Goal: Task Accomplishment & Management: Manage account settings

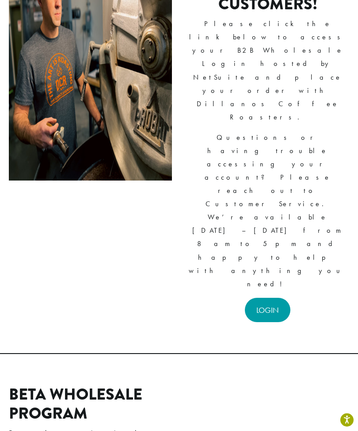
scroll to position [134, 0]
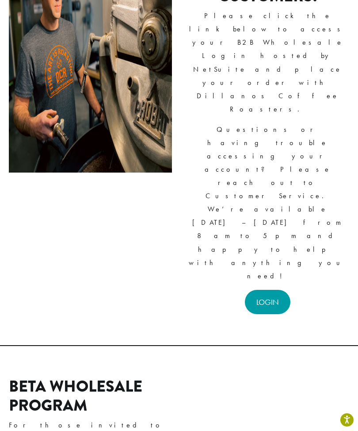
click at [272, 290] on link "LOGIN" at bounding box center [268, 302] width 46 height 24
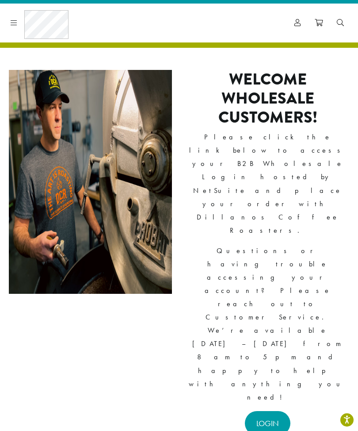
scroll to position [0, 0]
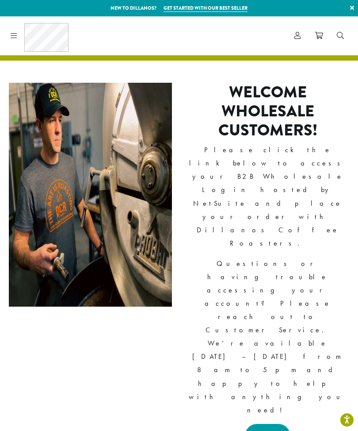
click at [15, 37] on icon at bounding box center [14, 35] width 7 height 7
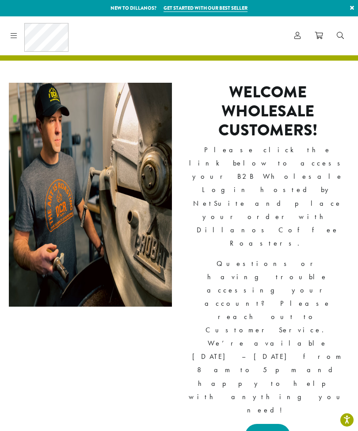
click at [270, 424] on link "LOGIN" at bounding box center [268, 436] width 46 height 24
click at [317, 40] on span at bounding box center [319, 36] width 8 height 11
click at [297, 33] on icon at bounding box center [298, 35] width 6 height 7
click at [352, 6] on link "×" at bounding box center [352, 8] width 12 height 16
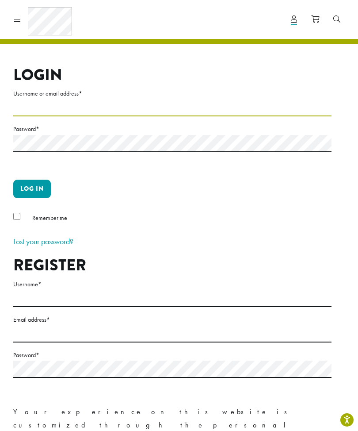
click at [77, 112] on input "Username or email address *" at bounding box center [172, 107] width 318 height 17
click at [124, 106] on input "Username or email address *" at bounding box center [172, 107] width 318 height 17
type input "**********"
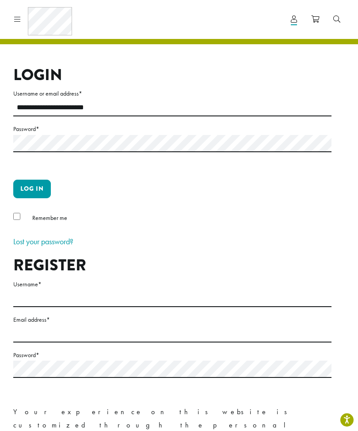
click at [41, 189] on button "Log in" at bounding box center [32, 189] width 38 height 19
